Goal: Browse casually

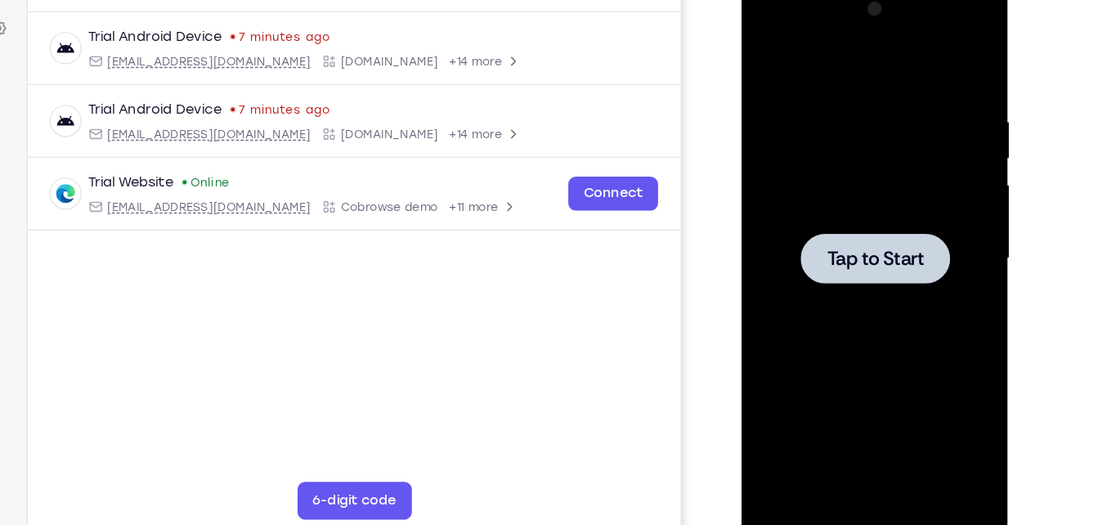
scroll to position [217, 0]
click at [820, 292] on div at bounding box center [857, 222] width 206 height 458
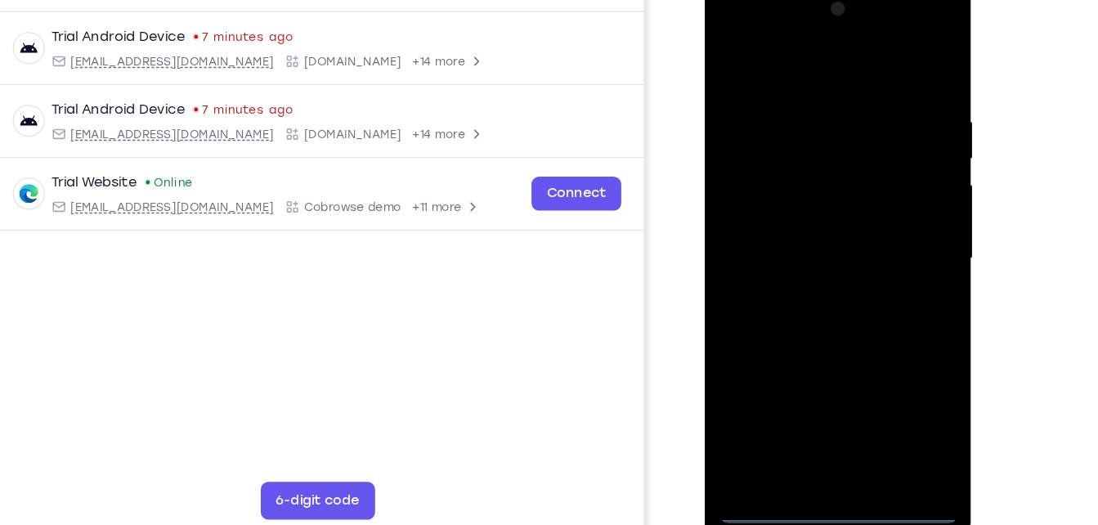
click at [822, 441] on div at bounding box center [820, 222] width 206 height 458
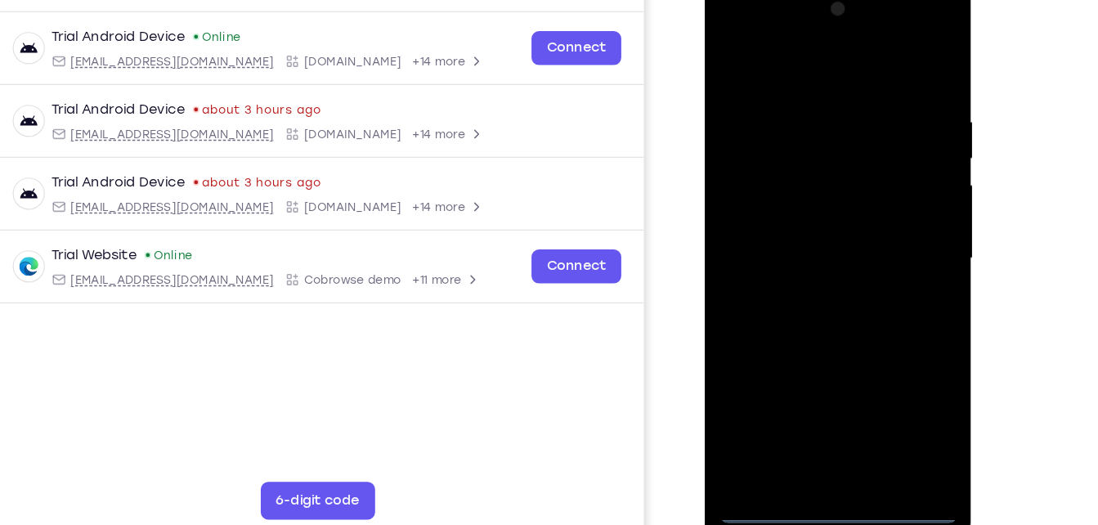
click at [891, 375] on div at bounding box center [820, 222] width 206 height 458
click at [762, 51] on div at bounding box center [820, 222] width 206 height 458
click at [885, 226] on div at bounding box center [820, 222] width 206 height 458
click at [802, 419] on div at bounding box center [820, 222] width 206 height 458
click at [786, 205] on div at bounding box center [820, 222] width 206 height 458
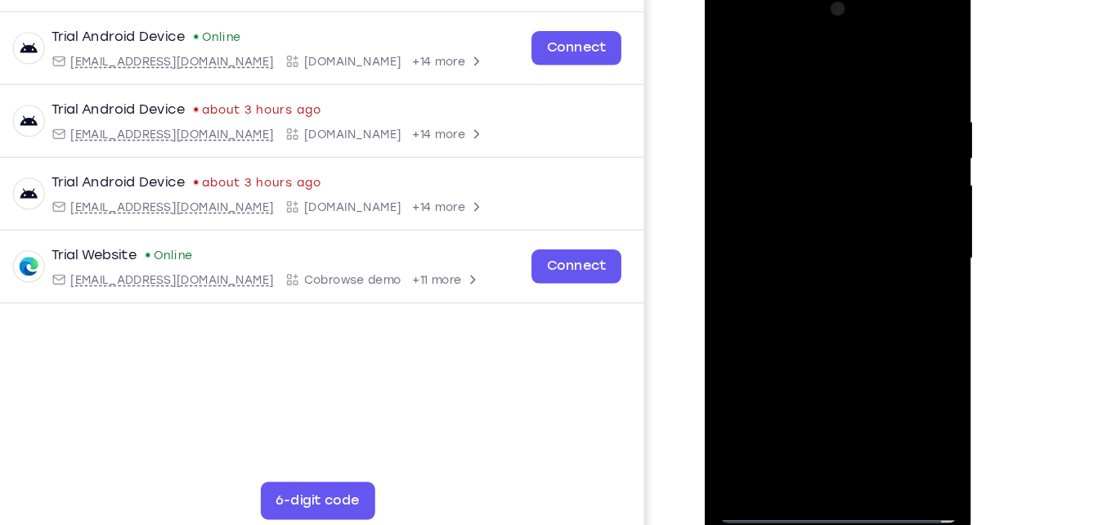
click at [791, 220] on div at bounding box center [820, 222] width 206 height 458
click at [797, 289] on div at bounding box center [820, 222] width 206 height 458
click at [907, 417] on div at bounding box center [820, 222] width 206 height 458
drag, startPoint x: 791, startPoint y: 61, endPoint x: 789, endPoint y: 11, distance: 49.9
click at [789, 11] on div at bounding box center [820, 222] width 206 height 458
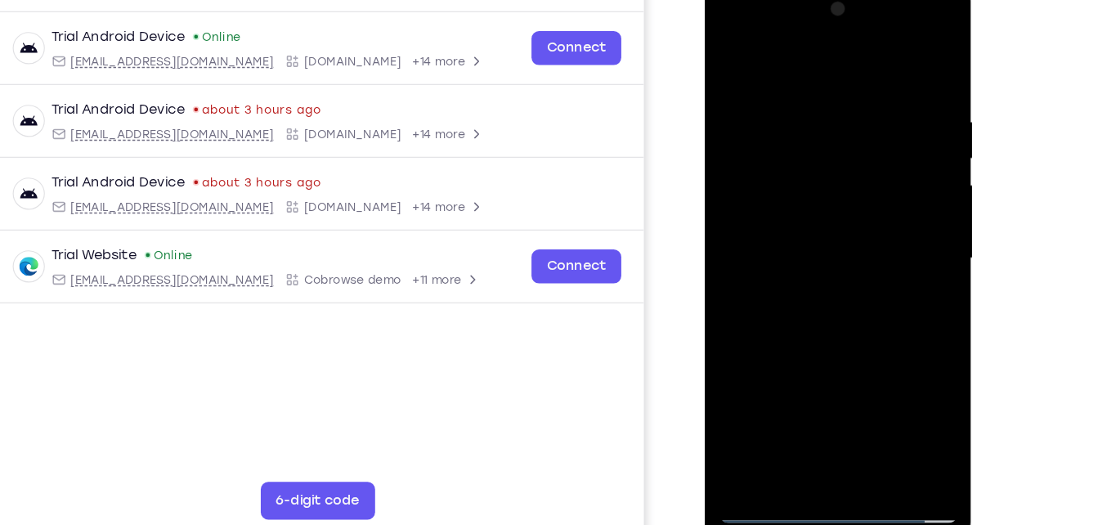
drag, startPoint x: 809, startPoint y: 276, endPoint x: 812, endPoint y: 106, distance: 169.2
click at [812, 106] on div at bounding box center [820, 222] width 206 height 458
click at [737, 312] on div at bounding box center [820, 222] width 206 height 458
drag, startPoint x: 805, startPoint y: 189, endPoint x: 816, endPoint y: 312, distance: 123.9
click at [816, 312] on div at bounding box center [820, 222] width 206 height 458
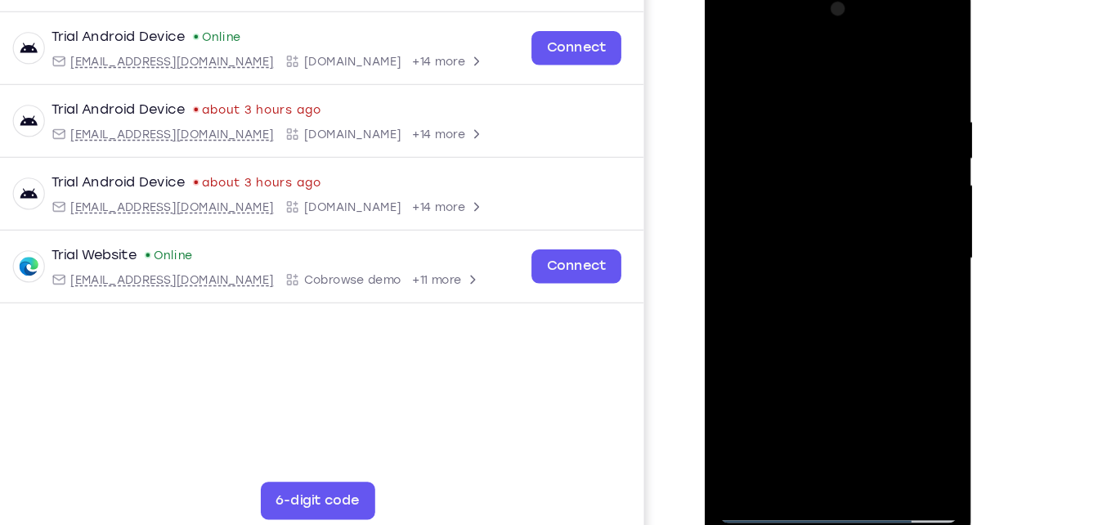
click at [802, 79] on div at bounding box center [820, 222] width 206 height 458
click at [902, 128] on div at bounding box center [820, 222] width 206 height 458
click at [800, 406] on div at bounding box center [820, 222] width 206 height 458
click at [756, 445] on div at bounding box center [820, 222] width 206 height 458
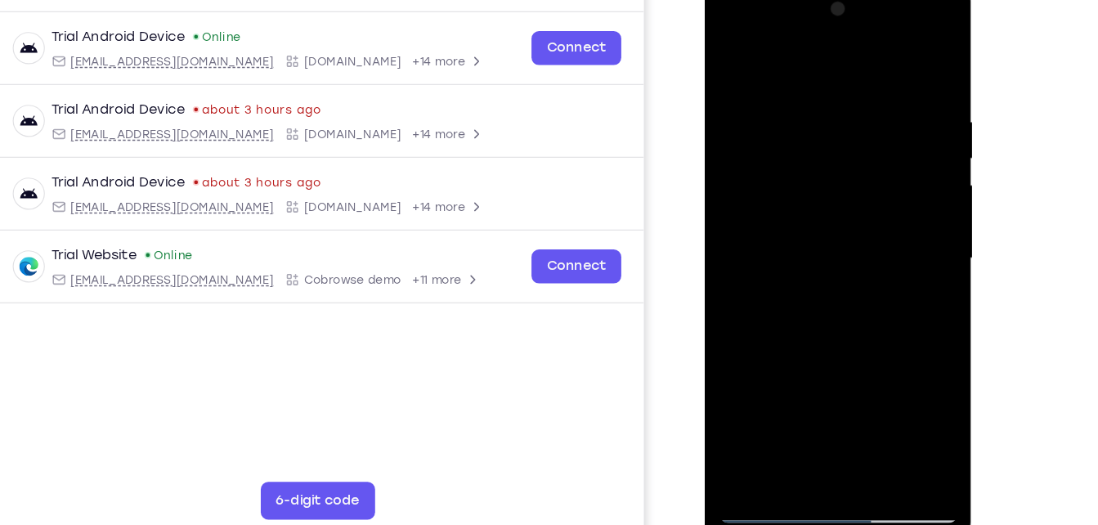
click at [896, 410] on div at bounding box center [820, 222] width 206 height 458
click at [907, 216] on div at bounding box center [820, 222] width 206 height 458
click at [734, 223] on div at bounding box center [820, 222] width 206 height 458
drag, startPoint x: 857, startPoint y: 90, endPoint x: 845, endPoint y: 235, distance: 146.0
click at [845, 235] on div at bounding box center [820, 222] width 206 height 458
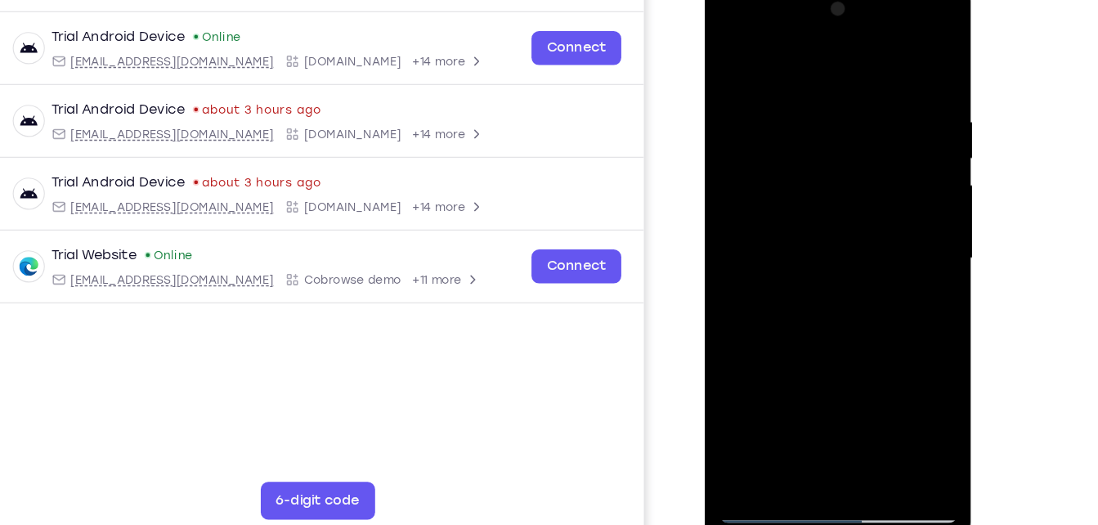
click at [860, 417] on div at bounding box center [820, 222] width 206 height 458
click at [813, 311] on div at bounding box center [820, 222] width 206 height 458
click at [736, 59] on div at bounding box center [820, 222] width 206 height 458
drag, startPoint x: 882, startPoint y: 81, endPoint x: 737, endPoint y: 87, distance: 144.9
click at [737, 87] on div at bounding box center [820, 222] width 206 height 458
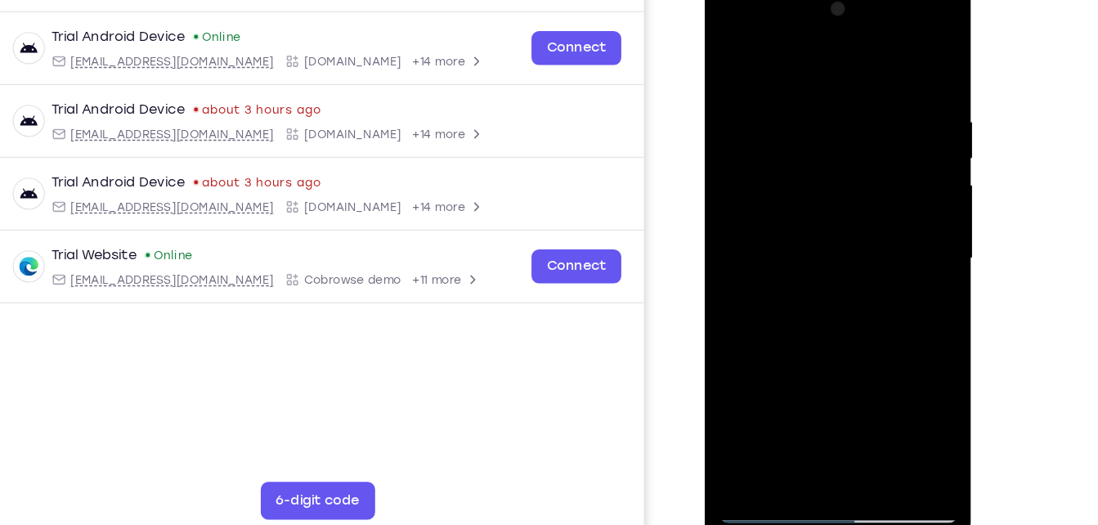
drag, startPoint x: 890, startPoint y: 83, endPoint x: 766, endPoint y: 83, distance: 124.3
click at [766, 83] on div at bounding box center [820, 222] width 206 height 458
click at [881, 80] on div at bounding box center [820, 222] width 206 height 458
click at [901, 193] on div at bounding box center [820, 222] width 206 height 458
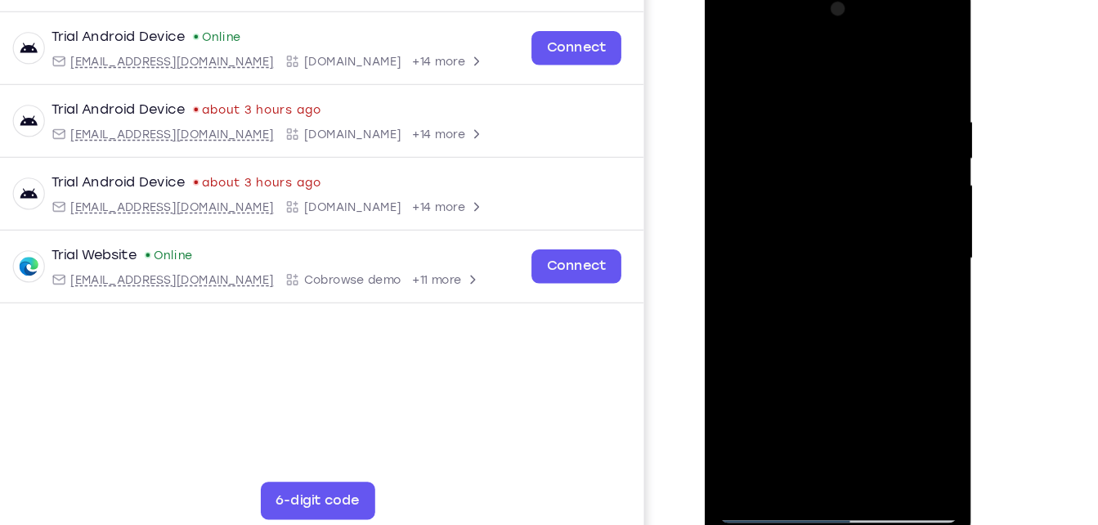
click at [908, 284] on div at bounding box center [820, 222] width 206 height 458
click at [795, 412] on div at bounding box center [820, 222] width 206 height 458
click at [764, 437] on div at bounding box center [820, 222] width 206 height 458
click at [896, 411] on div at bounding box center [820, 222] width 206 height 458
click at [742, 63] on div at bounding box center [820, 222] width 206 height 458
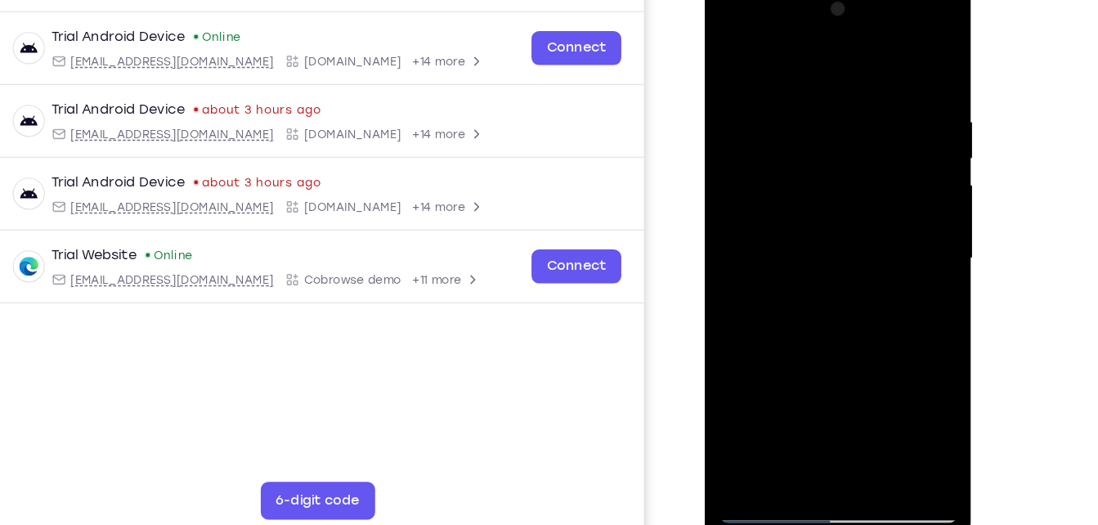
click at [865, 108] on div at bounding box center [820, 222] width 206 height 458
click at [729, 63] on div at bounding box center [820, 222] width 206 height 458
drag, startPoint x: 901, startPoint y: 99, endPoint x: 683, endPoint y: 92, distance: 218.4
click at [705, 92] on html "Online web based iOS Simulators and Android Emulators. Run iPhone, iPad, Mobile…" at bounding box center [821, 225] width 233 height 491
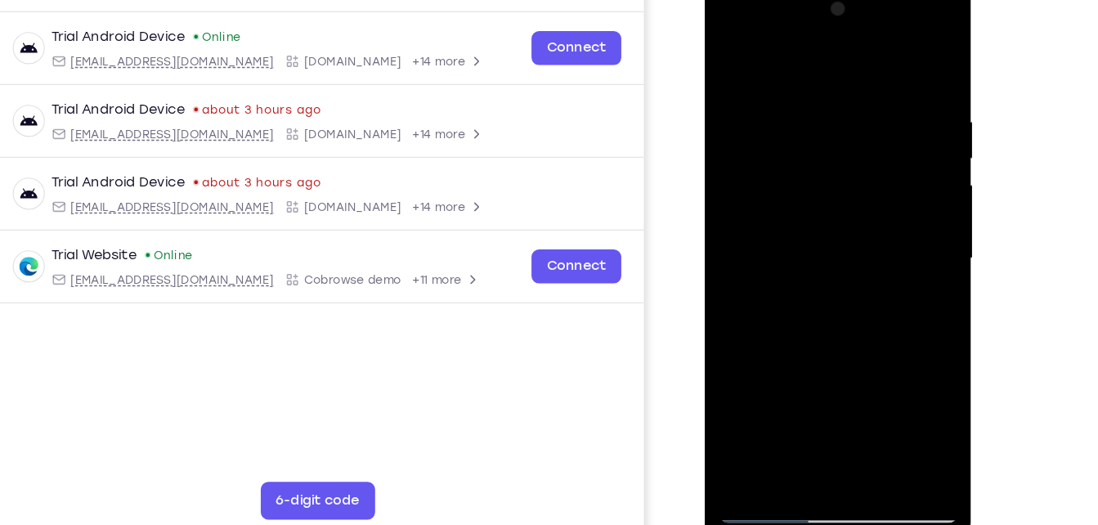
click at [907, 103] on div at bounding box center [820, 222] width 206 height 458
click at [901, 63] on div at bounding box center [820, 222] width 206 height 458
drag, startPoint x: 867, startPoint y: 261, endPoint x: 912, endPoint y: 60, distance: 205.3
click at [912, 60] on div at bounding box center [820, 222] width 206 height 458
drag, startPoint x: 815, startPoint y: 348, endPoint x: 887, endPoint y: 76, distance: 281.6
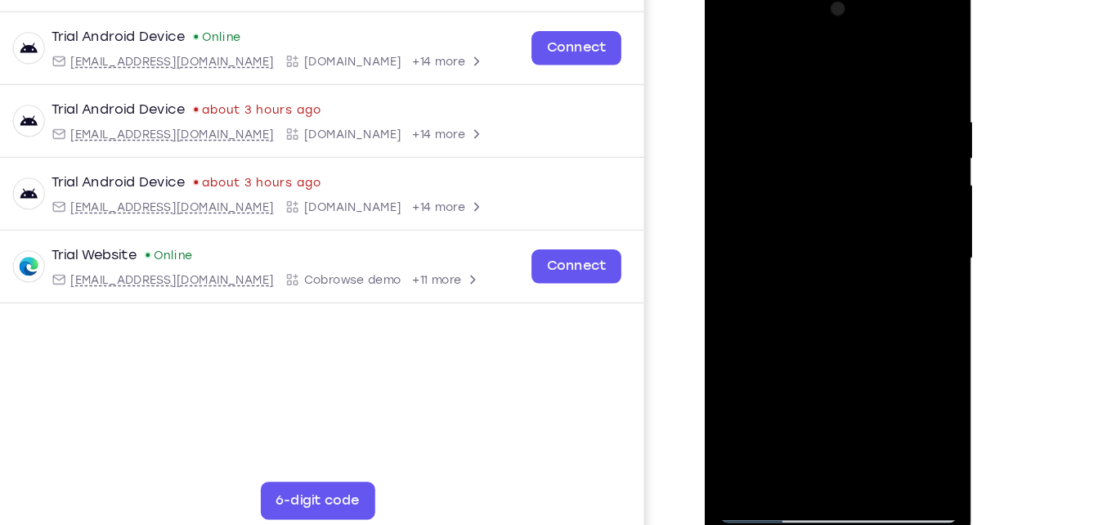
click at [887, 76] on div at bounding box center [820, 222] width 206 height 458
drag, startPoint x: 800, startPoint y: 355, endPoint x: 912, endPoint y: 32, distance: 341.8
click at [912, 32] on div at bounding box center [820, 222] width 206 height 458
drag, startPoint x: 840, startPoint y: 346, endPoint x: 896, endPoint y: 24, distance: 326.9
click at [896, 24] on div at bounding box center [820, 222] width 206 height 458
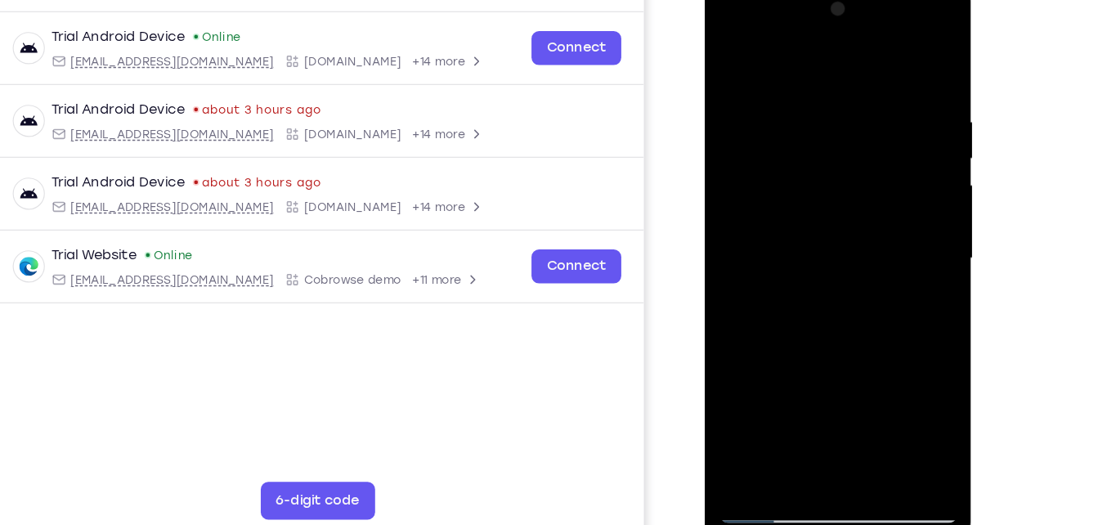
drag, startPoint x: 849, startPoint y: 120, endPoint x: 821, endPoint y: 366, distance: 247.7
click at [821, 366] on div at bounding box center [820, 222] width 206 height 458
drag, startPoint x: 838, startPoint y: 352, endPoint x: 864, endPoint y: 110, distance: 243.4
click at [864, 110] on div at bounding box center [820, 222] width 206 height 458
drag, startPoint x: 825, startPoint y: 348, endPoint x: 840, endPoint y: 247, distance: 102.4
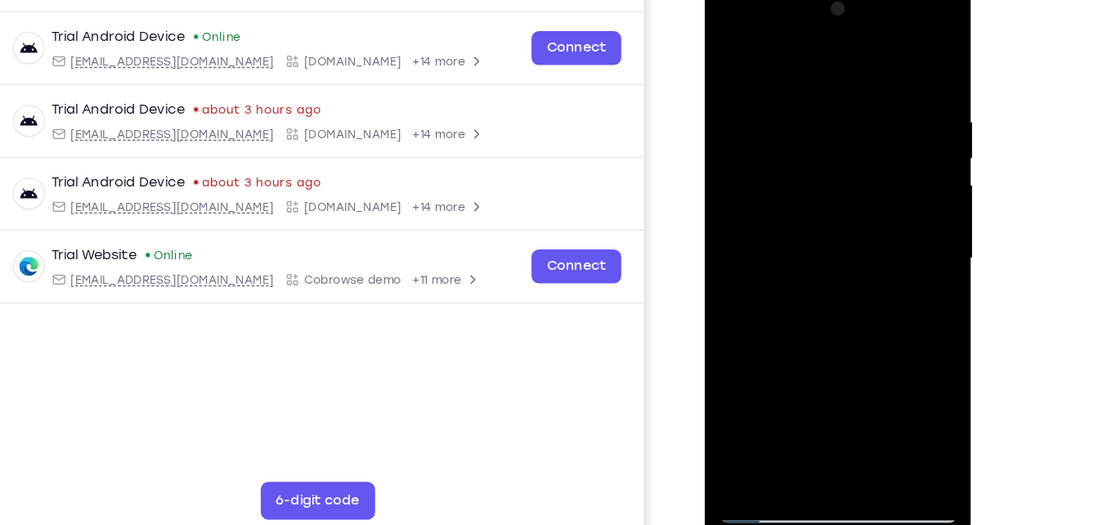
click at [840, 247] on div at bounding box center [820, 222] width 206 height 458
click at [737, 293] on div at bounding box center [820, 222] width 206 height 458
drag, startPoint x: 826, startPoint y: 343, endPoint x: 853, endPoint y: 114, distance: 231.3
click at [853, 114] on div at bounding box center [820, 222] width 206 height 458
drag, startPoint x: 816, startPoint y: 257, endPoint x: 837, endPoint y: 197, distance: 63.4
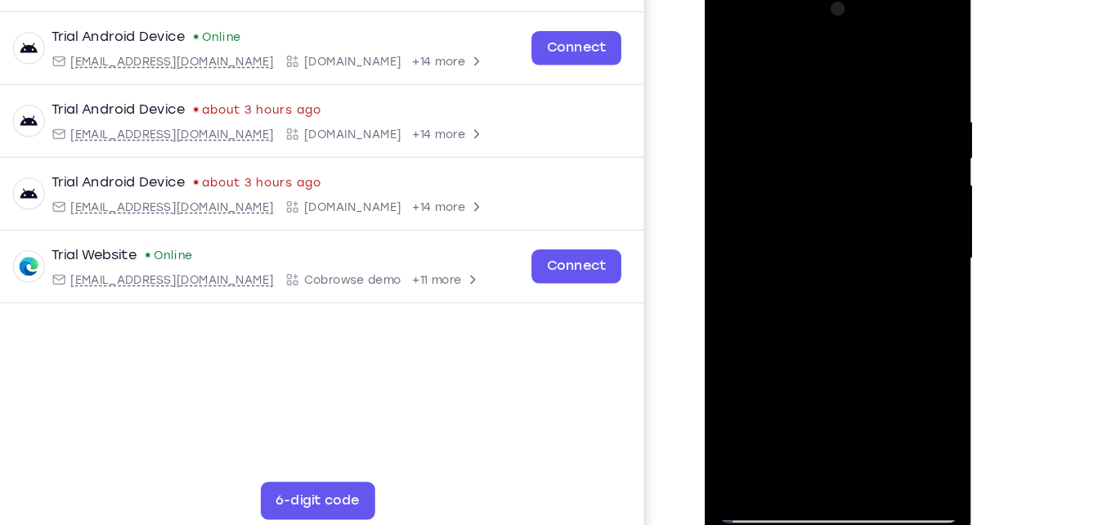
click at [837, 197] on div at bounding box center [820, 222] width 206 height 458
drag, startPoint x: 843, startPoint y: 337, endPoint x: 915, endPoint y: 109, distance: 239.2
click at [915, 109] on div at bounding box center [820, 222] width 206 height 458
drag, startPoint x: 832, startPoint y: 320, endPoint x: 881, endPoint y: 155, distance: 171.5
click at [881, 155] on div at bounding box center [820, 222] width 206 height 458
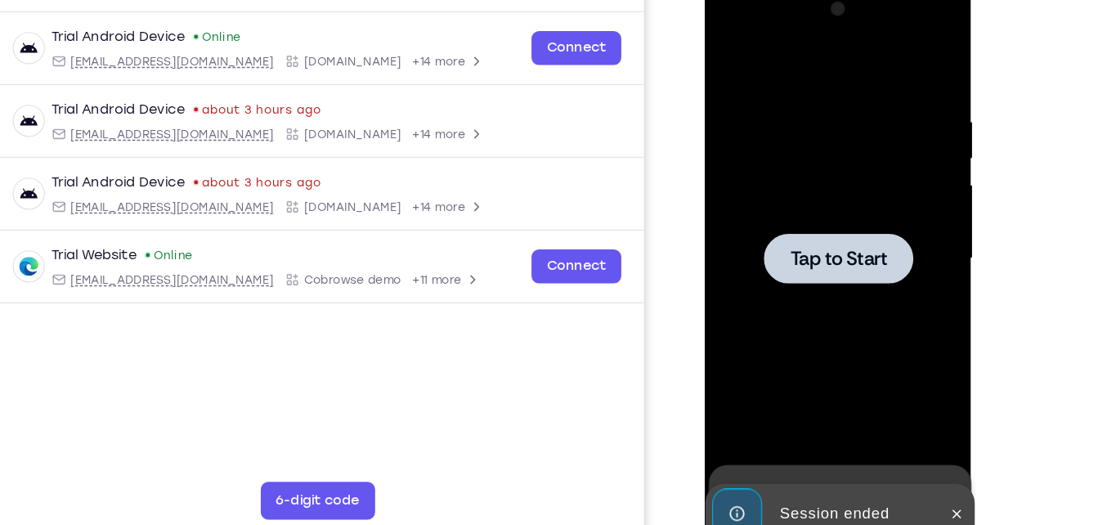
click at [836, 334] on div at bounding box center [820, 222] width 206 height 458
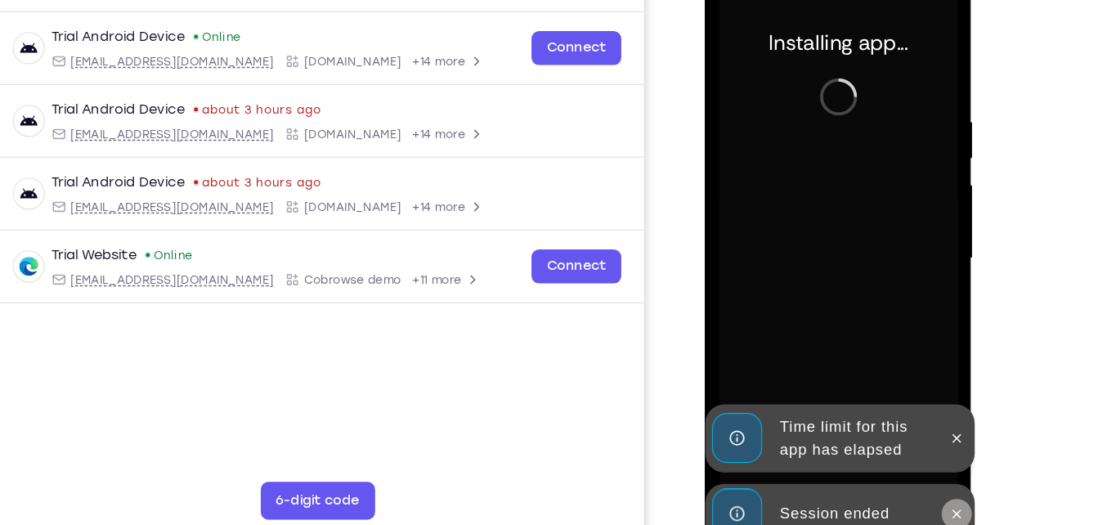
click at [926, 436] on icon at bounding box center [922, 442] width 13 height 13
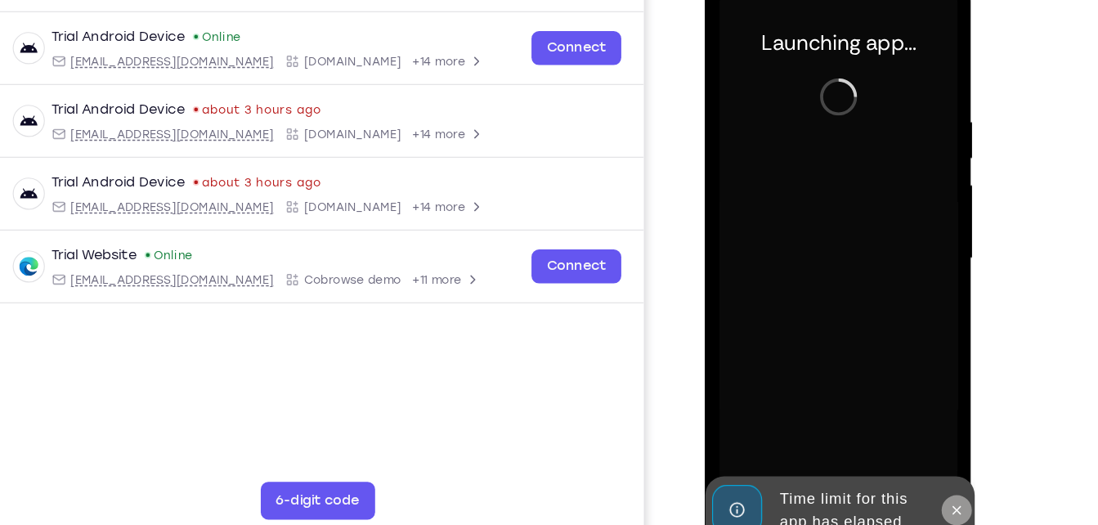
click at [926, 428] on button at bounding box center [922, 439] width 26 height 26
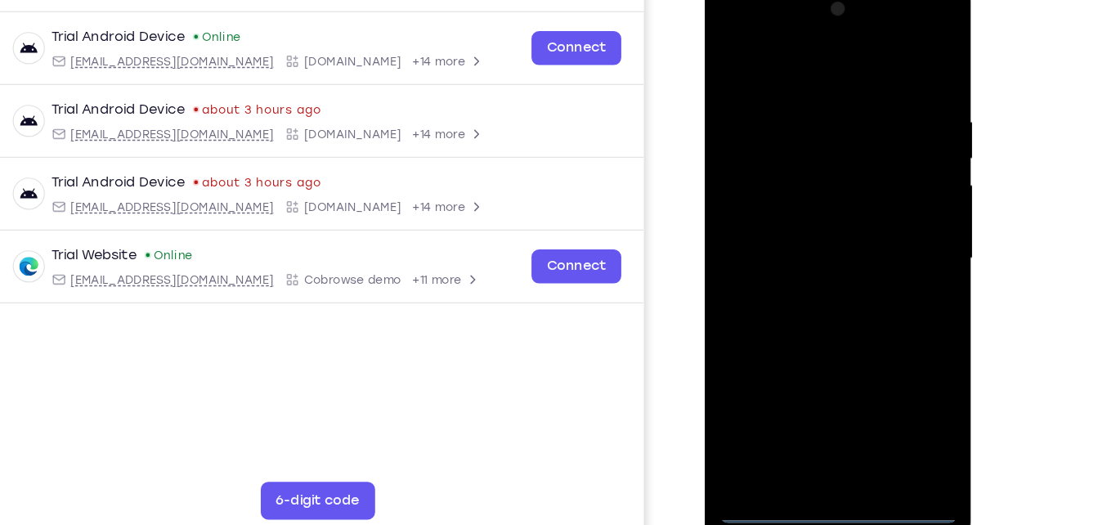
click at [826, 435] on div at bounding box center [820, 222] width 206 height 458
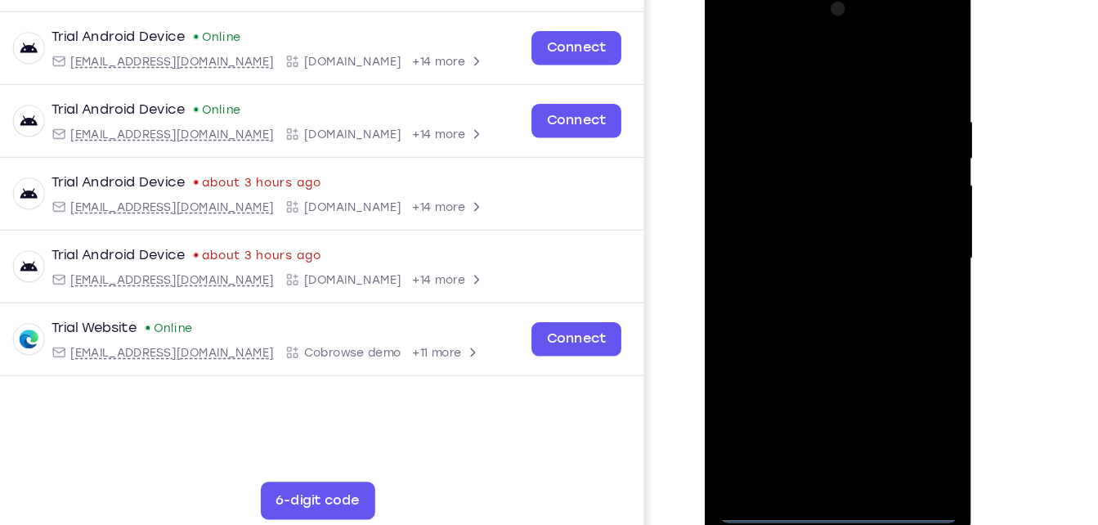
click at [880, 378] on div at bounding box center [820, 222] width 206 height 458
click at [799, 60] on div at bounding box center [820, 222] width 206 height 458
click at [748, 171] on div at bounding box center [820, 222] width 206 height 458
click at [786, 221] on div at bounding box center [820, 222] width 206 height 458
click at [789, 238] on div at bounding box center [820, 222] width 206 height 458
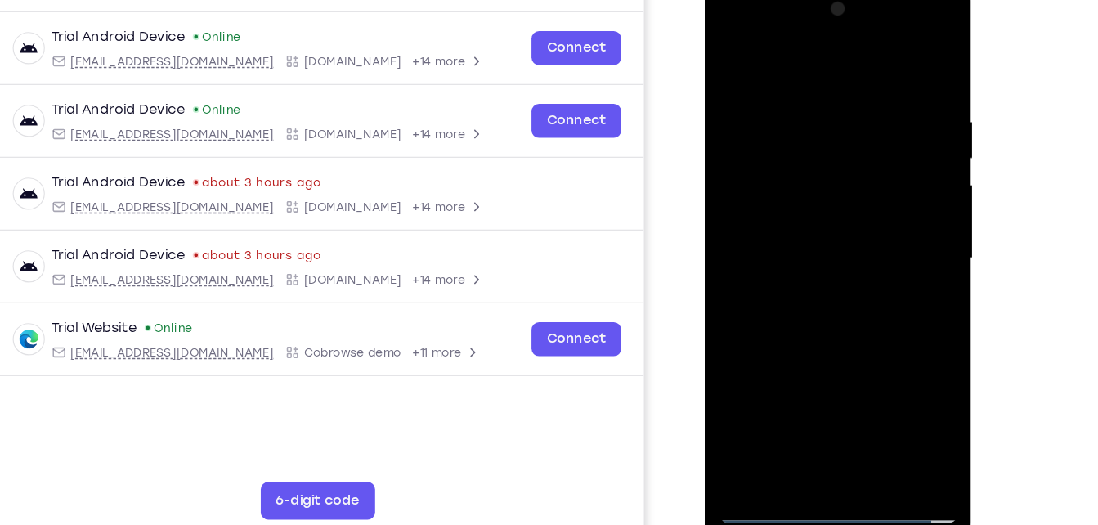
drag, startPoint x: 789, startPoint y: 238, endPoint x: 826, endPoint y: 113, distance: 130.4
click at [826, 113] on div at bounding box center [820, 222] width 206 height 458
click at [813, 405] on div at bounding box center [820, 222] width 206 height 458
click at [874, 78] on div at bounding box center [820, 222] width 206 height 458
click at [728, 55] on div at bounding box center [820, 222] width 206 height 458
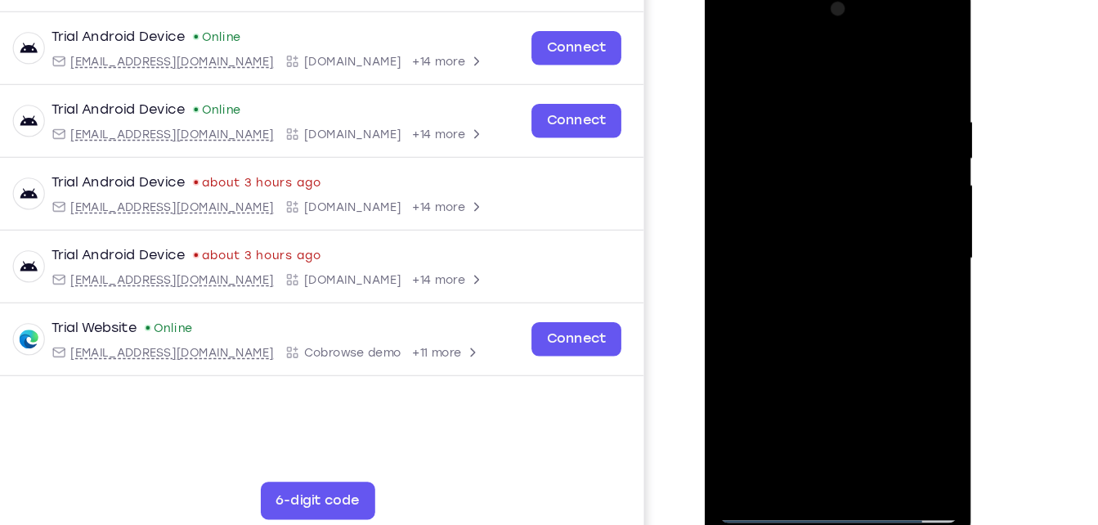
drag, startPoint x: 859, startPoint y: 327, endPoint x: 868, endPoint y: 147, distance: 180.1
click at [868, 147] on div at bounding box center [820, 222] width 206 height 458
drag, startPoint x: 865, startPoint y: 246, endPoint x: 872, endPoint y: 177, distance: 69.0
click at [872, 177] on div at bounding box center [820, 222] width 206 height 458
click at [802, 81] on div at bounding box center [820, 222] width 206 height 458
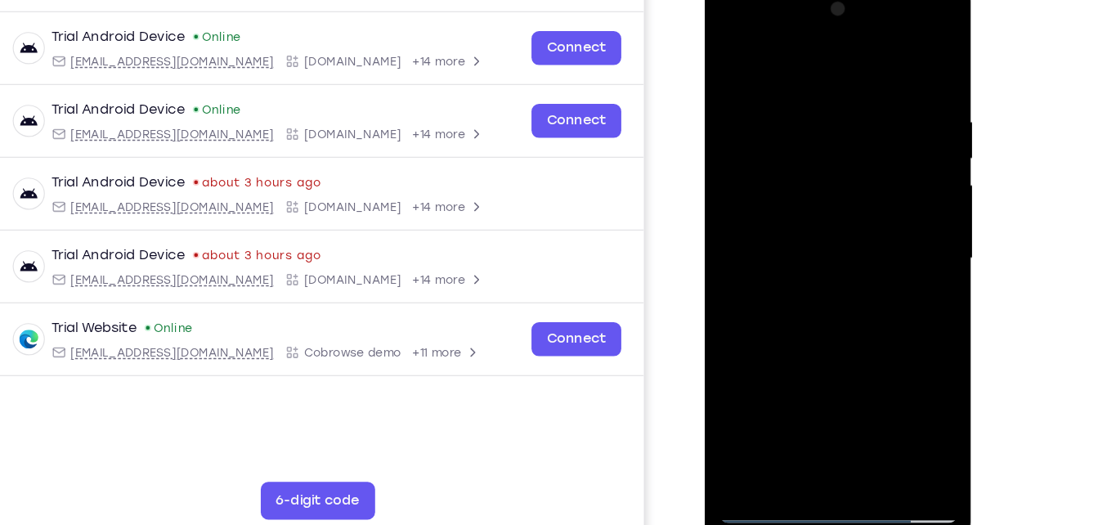
drag, startPoint x: 826, startPoint y: 358, endPoint x: 872, endPoint y: 107, distance: 255.1
click at [872, 107] on div at bounding box center [820, 222] width 206 height 458
drag, startPoint x: 836, startPoint y: 322, endPoint x: 874, endPoint y: 103, distance: 222.3
click at [874, 103] on div at bounding box center [820, 222] width 206 height 458
drag, startPoint x: 823, startPoint y: 354, endPoint x: 870, endPoint y: 94, distance: 264.1
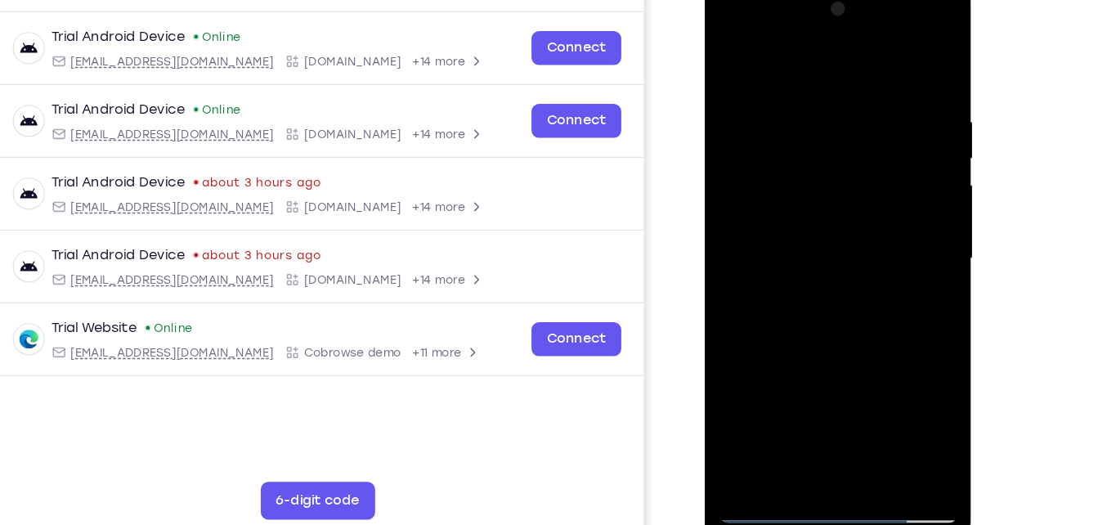
click at [870, 94] on div at bounding box center [820, 222] width 206 height 458
drag, startPoint x: 807, startPoint y: 354, endPoint x: 859, endPoint y: 76, distance: 282.8
click at [859, 76] on div at bounding box center [820, 222] width 206 height 458
